Goal: Task Accomplishment & Management: Manage account settings

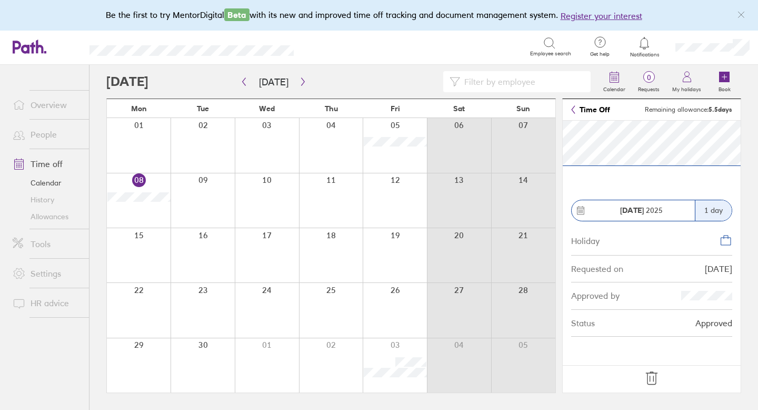
click at [631, 325] on icon at bounding box center [651, 378] width 17 height 17
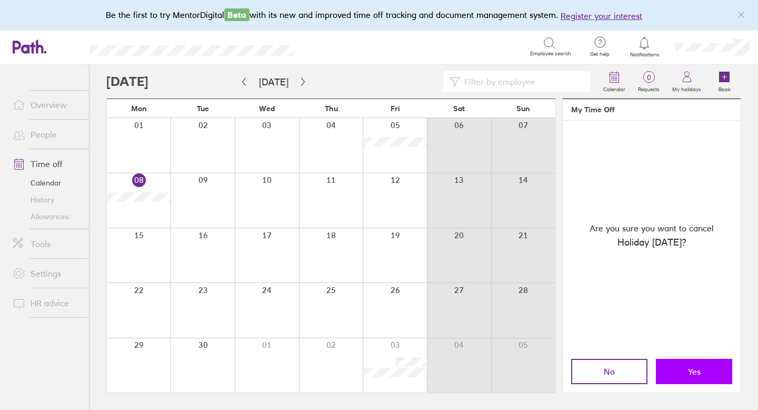
click at [631, 325] on button "Yes" at bounding box center [694, 371] width 76 height 25
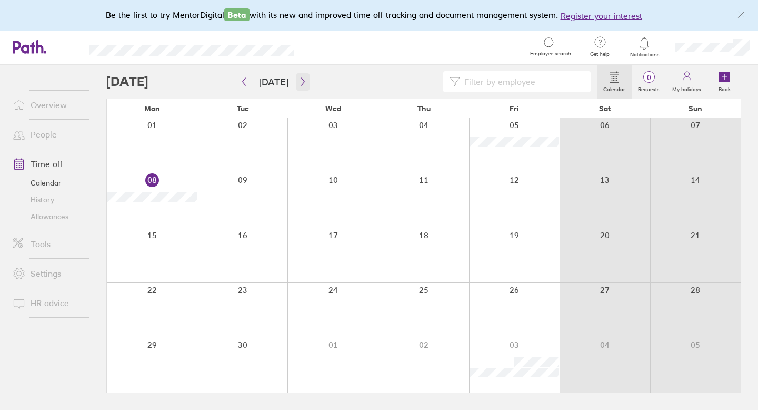
click at [299, 83] on icon "button" at bounding box center [303, 81] width 8 height 8
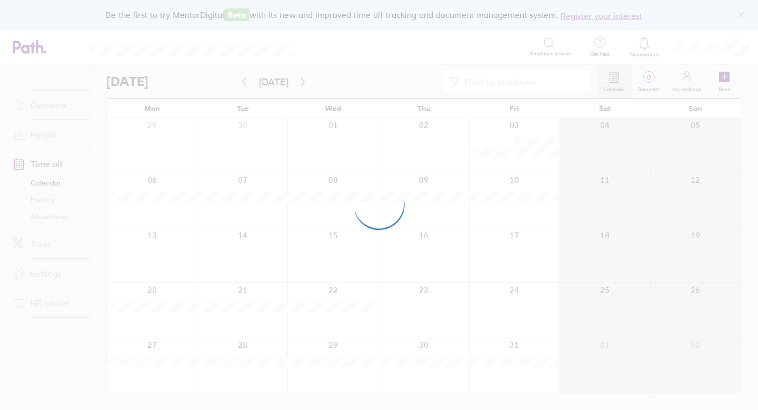
click at [429, 156] on div at bounding box center [379, 205] width 758 height 410
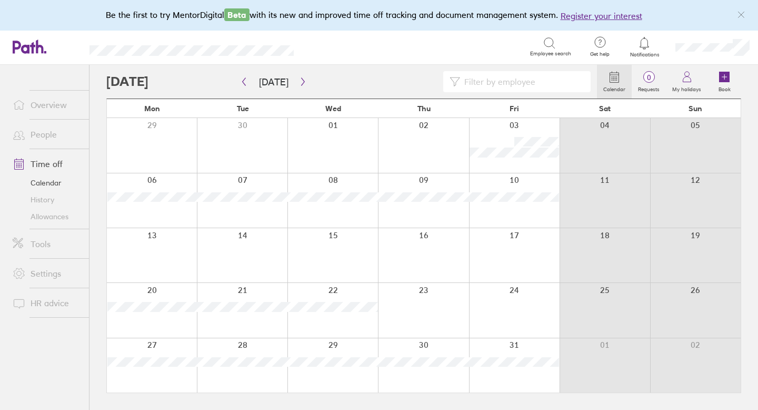
click at [423, 144] on div at bounding box center [423, 145] width 91 height 54
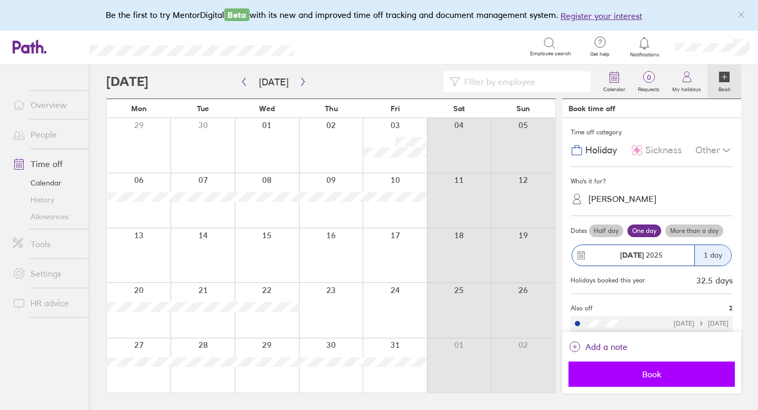
click at [631, 325] on span "Book" at bounding box center [652, 373] width 152 height 9
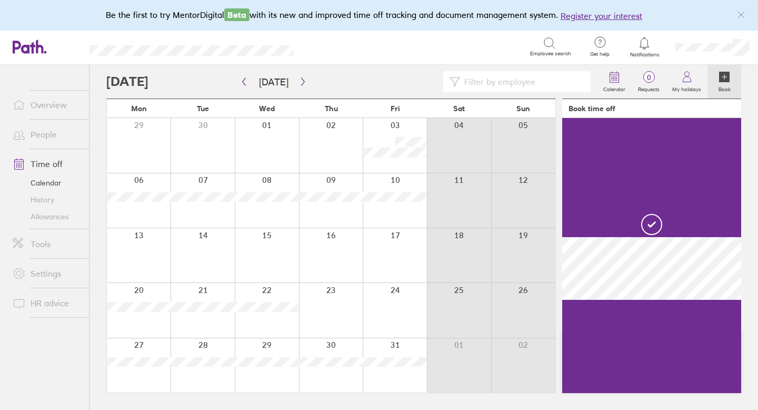
click at [49, 216] on link "Allowances" at bounding box center [46, 216] width 85 height 17
